Goal: Task Accomplishment & Management: Manage account settings

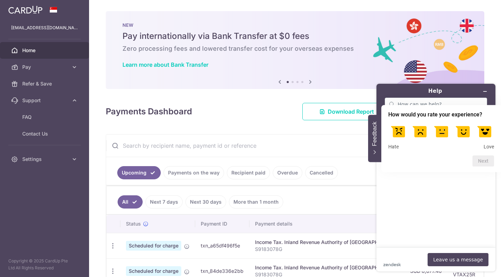
scroll to position [119, 0]
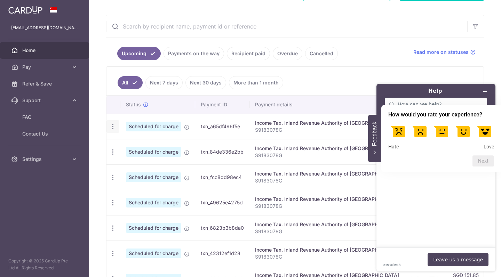
click at [111, 124] on icon "button" at bounding box center [112, 126] width 7 height 7
click at [134, 149] on span "Update payment" at bounding box center [149, 146] width 47 height 8
click at [114, 126] on icon "button" at bounding box center [112, 126] width 7 height 7
click at [142, 148] on span "Update payment" at bounding box center [149, 146] width 47 height 8
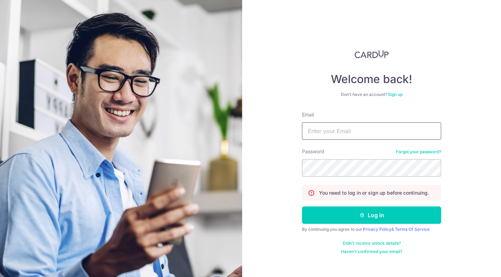
type input "[EMAIL_ADDRESS][DOMAIN_NAME]"
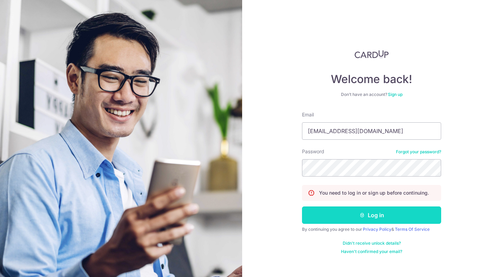
click at [348, 218] on button "Log in" at bounding box center [371, 215] width 139 height 17
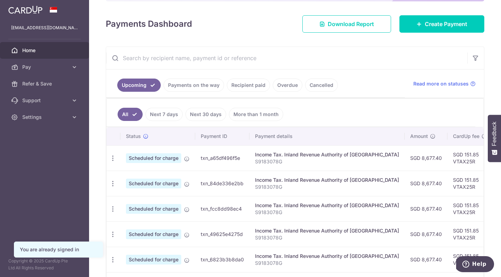
scroll to position [90, 0]
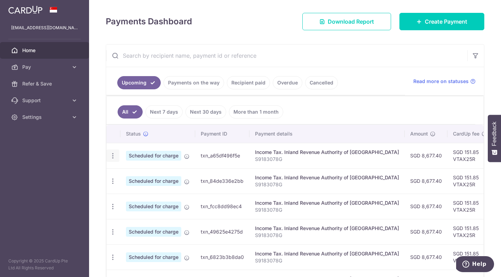
click at [114, 156] on icon "button" at bounding box center [112, 155] width 7 height 7
click at [144, 177] on span "Update payment" at bounding box center [149, 175] width 47 height 8
radio input "true"
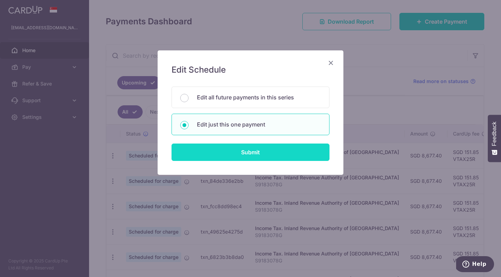
click at [245, 158] on input "Submit" at bounding box center [250, 152] width 158 height 17
radio input "true"
type input "8,677.40"
type input "[DATE]"
type input "S9183078G"
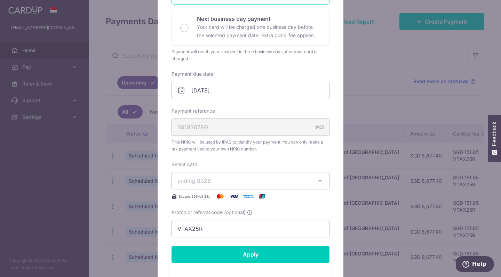
scroll to position [162, 0]
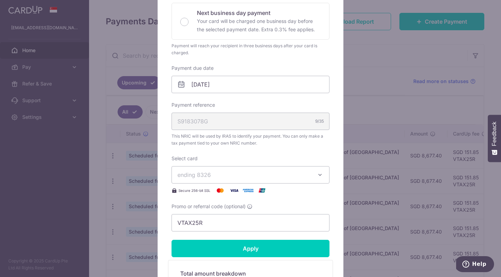
click at [237, 171] on span "ending 8326" at bounding box center [244, 175] width 134 height 8
click at [223, 220] on span "**** 2447" at bounding box center [250, 224] width 146 height 8
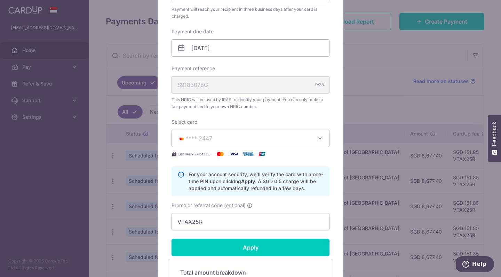
scroll to position [214, 0]
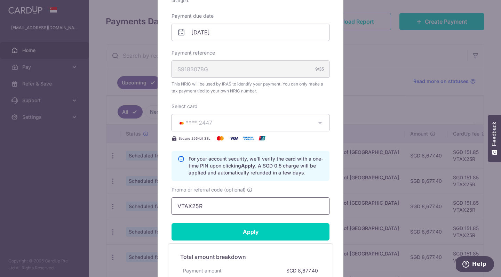
drag, startPoint x: 211, startPoint y: 207, endPoint x: 171, endPoint y: 207, distance: 40.4
click at [171, 207] on div "Edit payment By clicking apply, you will make changes to all payments to Inland…" at bounding box center [251, 86] width 186 height 498
paste input "MCTAX25N"
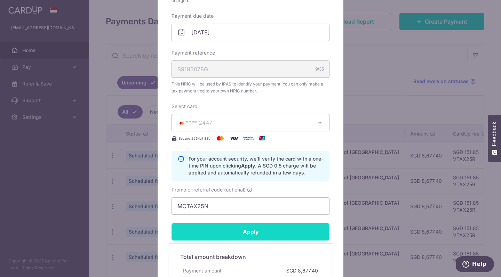
click at [232, 236] on input "Apply" at bounding box center [250, 231] width 158 height 17
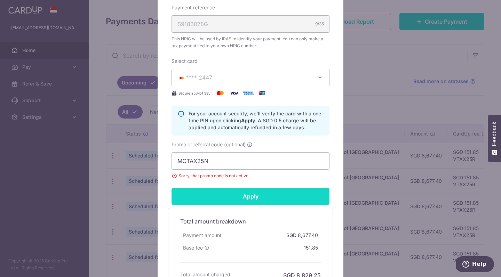
scroll to position [272, 0]
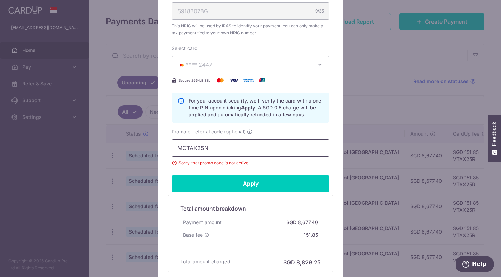
drag, startPoint x: 220, startPoint y: 147, endPoint x: 167, endPoint y: 148, distance: 52.5
click at [167, 148] on div "Edit payment By clicking apply, you will make changes to all payments to Inland…" at bounding box center [251, 32] width 186 height 508
paste input "text"
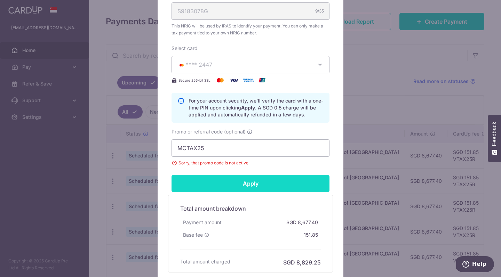
click at [261, 186] on input "Apply" at bounding box center [250, 183] width 158 height 17
click at [245, 184] on input "Apply" at bounding box center [250, 183] width 158 height 17
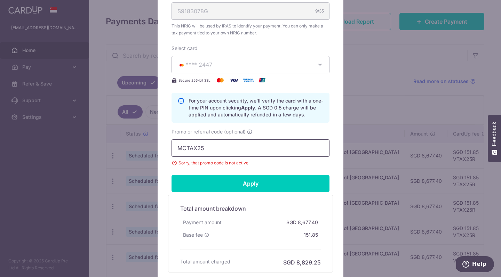
click at [240, 155] on input "MCTAX25" at bounding box center [250, 147] width 158 height 17
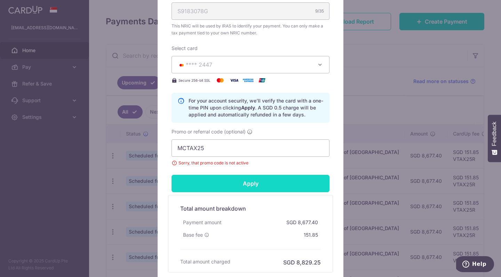
click at [218, 187] on input "Apply" at bounding box center [250, 183] width 158 height 17
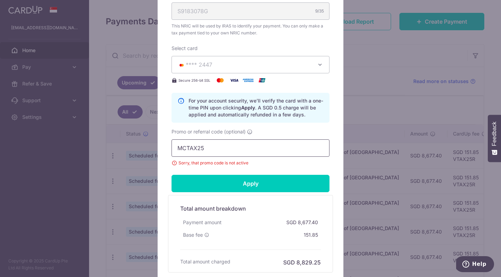
drag, startPoint x: 210, startPoint y: 150, endPoint x: 176, endPoint y: 150, distance: 33.7
click at [176, 150] on input "MCTAX25" at bounding box center [250, 147] width 158 height 17
paste input "LTAX25R"
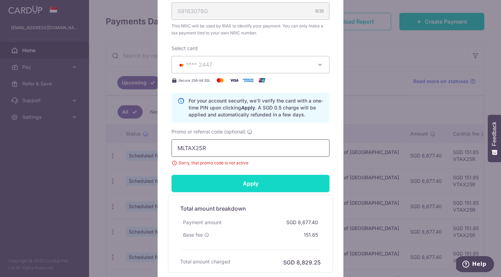
type input "MLTAX25R"
click at [234, 183] on input "Apply" at bounding box center [250, 183] width 158 height 17
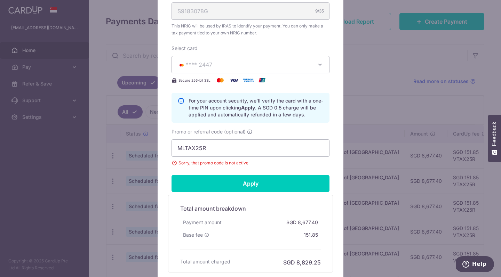
click at [249, 168] on form "By clicking apply, you will make changes to all payments to Inland Revenue Auth…" at bounding box center [250, 39] width 158 height 466
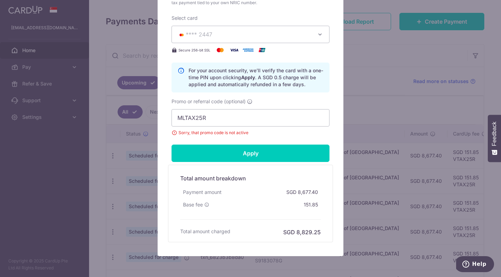
scroll to position [284, 0]
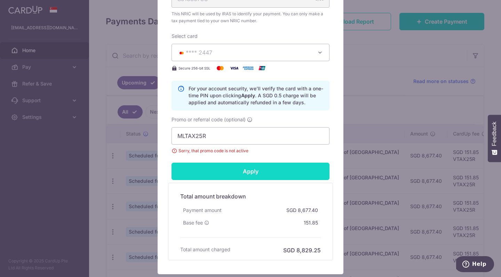
click at [246, 178] on input "Apply" at bounding box center [250, 171] width 158 height 17
click at [246, 178] on div "Apply" at bounding box center [250, 171] width 166 height 17
click at [246, 178] on input "Apply" at bounding box center [250, 171] width 158 height 17
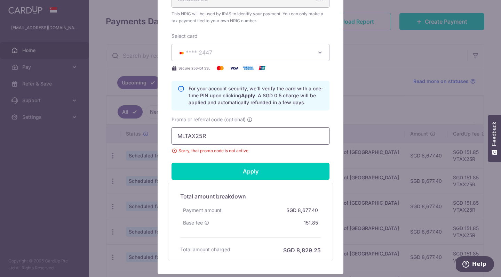
drag, startPoint x: 214, startPoint y: 135, endPoint x: 161, endPoint y: 135, distance: 53.2
click at [161, 135] on div "Edit payment By clicking apply, you will make changes to all payments to Inland…" at bounding box center [251, 20] width 186 height 508
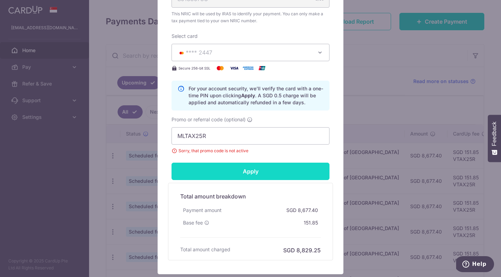
click at [255, 179] on input "Apply" at bounding box center [250, 171] width 158 height 17
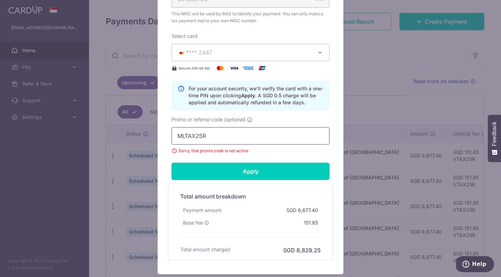
drag, startPoint x: 221, startPoint y: 135, endPoint x: 165, endPoint y: 135, distance: 56.4
click at [165, 135] on div "Edit payment By clicking apply, you will make changes to all payments to Inland…" at bounding box center [251, 20] width 186 height 508
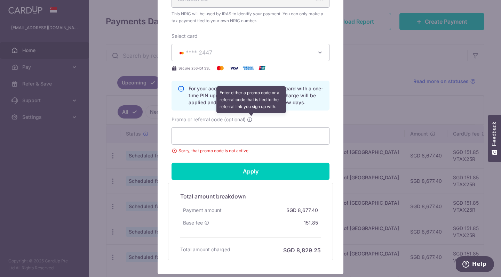
click at [252, 119] on icon at bounding box center [250, 120] width 6 height 6
click at [252, 127] on input "Promo or referral code (optional) Enter either a promo code or a referral code …" at bounding box center [250, 135] width 158 height 17
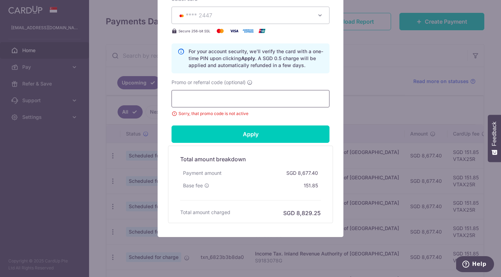
scroll to position [332, 0]
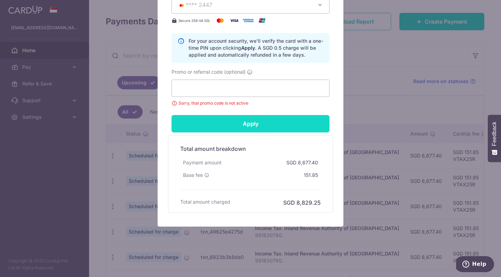
click at [255, 123] on input "Apply" at bounding box center [250, 123] width 158 height 17
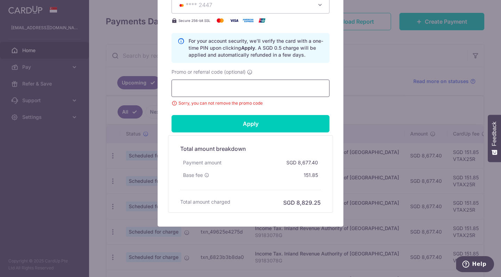
click at [257, 91] on input "Promo or referral code (optional)" at bounding box center [250, 88] width 158 height 17
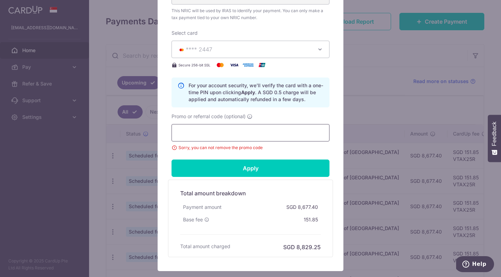
scroll to position [287, 0]
click at [378, 64] on div "Edit payment By clicking apply, you will make changes to all payments to Inland…" at bounding box center [250, 138] width 501 height 277
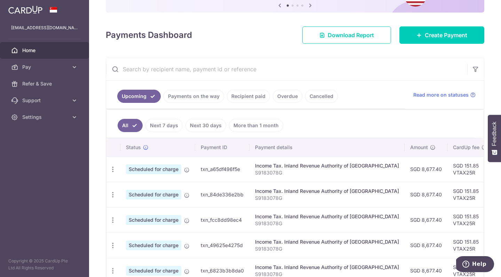
scroll to position [92, 0]
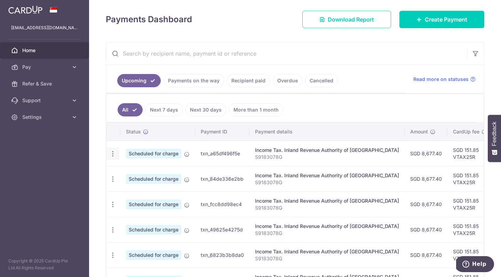
click at [112, 158] on div "Update payment Cancel payment" at bounding box center [112, 153] width 13 height 13
click at [113, 155] on icon "button" at bounding box center [112, 153] width 7 height 7
click at [135, 191] on span "Cancel payment" at bounding box center [150, 190] width 47 height 8
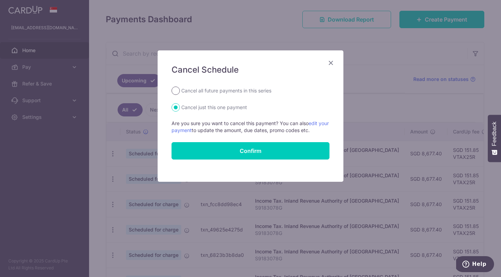
click at [177, 93] on input "Cancel all future payments in this series" at bounding box center [175, 91] width 8 height 8
radio input "true"
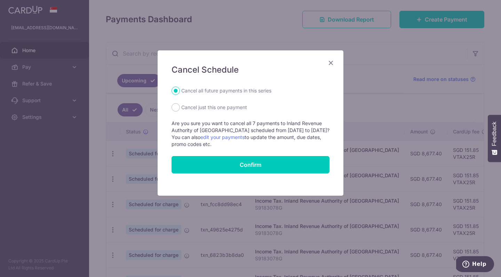
click at [334, 62] on icon "Close" at bounding box center [331, 62] width 8 height 9
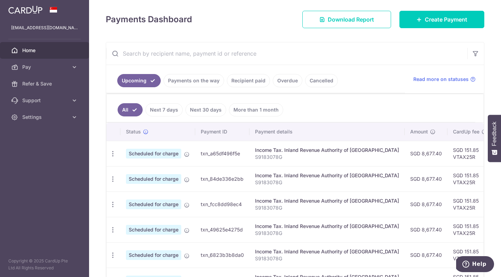
click at [363, 113] on ul "All Next 7 days Next 30 days More than 1 month" at bounding box center [290, 108] width 369 height 28
click at [50, 103] on span "Support" at bounding box center [45, 100] width 46 height 7
click at [48, 135] on span "Contact Us" at bounding box center [45, 133] width 46 height 7
